Goal: Communication & Community: Answer question/provide support

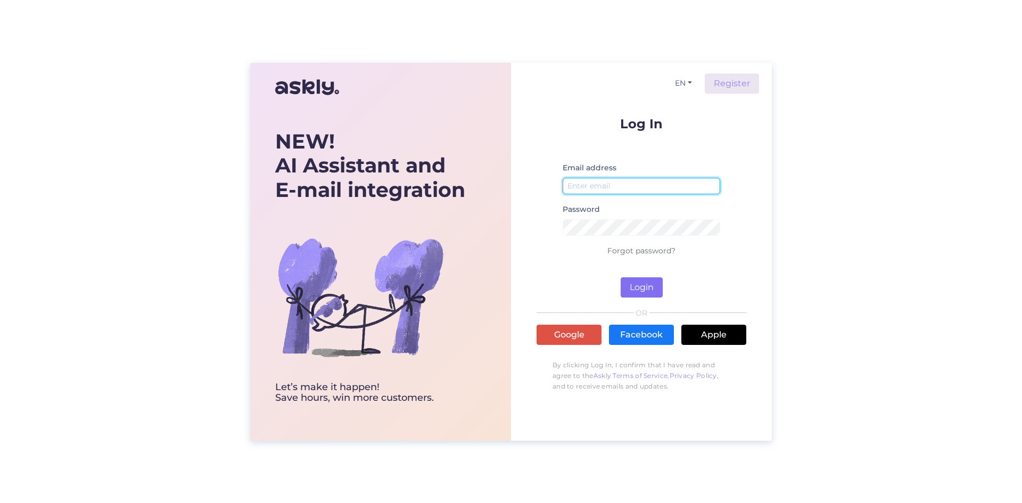
type input "[EMAIL_ADDRESS][DOMAIN_NAME]"
click at [641, 283] on button "Login" at bounding box center [642, 287] width 42 height 20
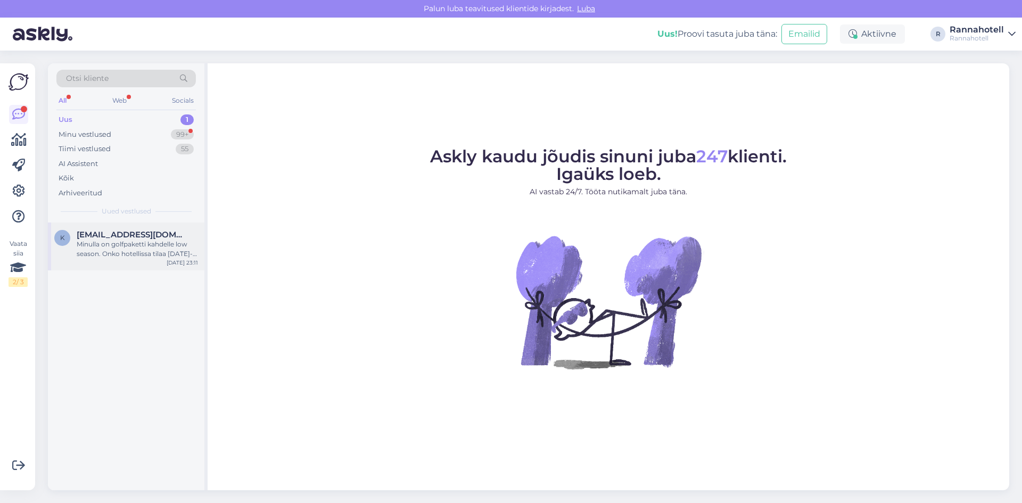
click at [144, 242] on div "Minulla on golfpaketti kahdelle low season. Onko hotellissa tilaa [DATE]-[DATE]?" at bounding box center [137, 249] width 121 height 19
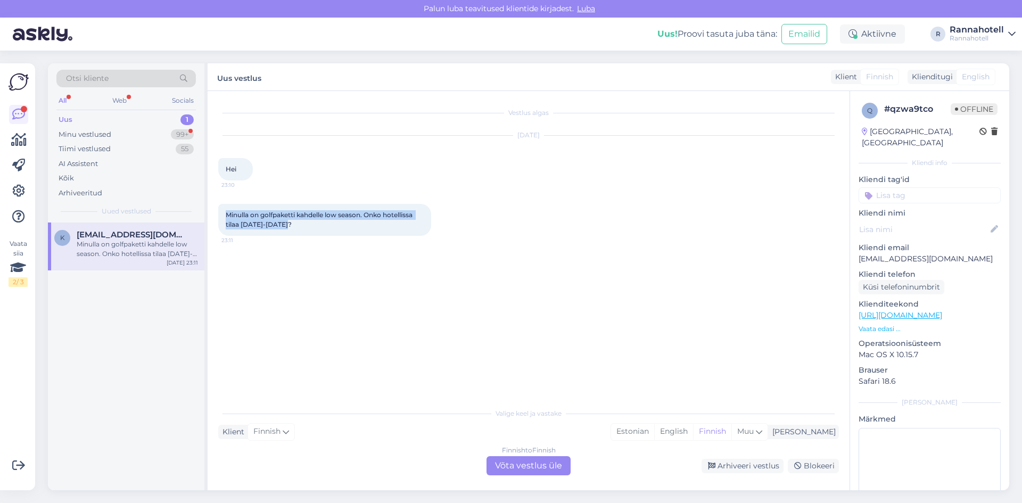
drag, startPoint x: 286, startPoint y: 222, endPoint x: 224, endPoint y: 212, distance: 62.5
click at [224, 212] on div "Minulla on golfpaketti kahdelle low season. Onko hotellissa tilaa [DATE]-[DATE]…" at bounding box center [324, 220] width 213 height 32
copy span "Minulla on golfpaketti kahdelle low season. Onko hotellissa tilaa [DATE]-[DATE]?"
click at [376, 442] on div "Valige [PERSON_NAME] vastake Klient Finnish Mina Estonian English Finnish Muu F…" at bounding box center [528, 438] width 621 height 73
click at [515, 462] on div "Finnish to Finnish Võta vestlus üle" at bounding box center [529, 465] width 84 height 19
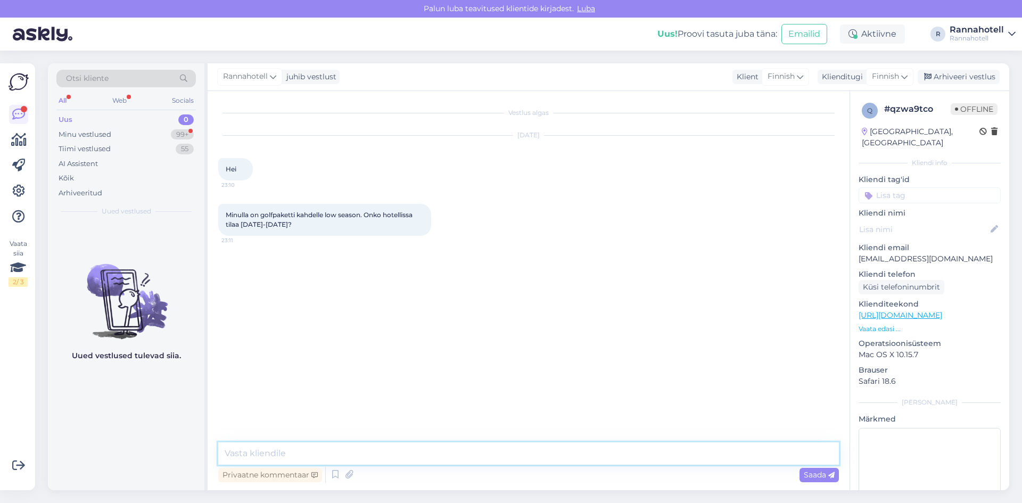
click at [299, 448] on textarea at bounding box center [528, 453] width 621 height 22
type textarea "Tere, septembris oleme avatud neljapäevast pühapäevani. Kas Teile sobiks ka mõn…"
